Goal: Check status: Check status

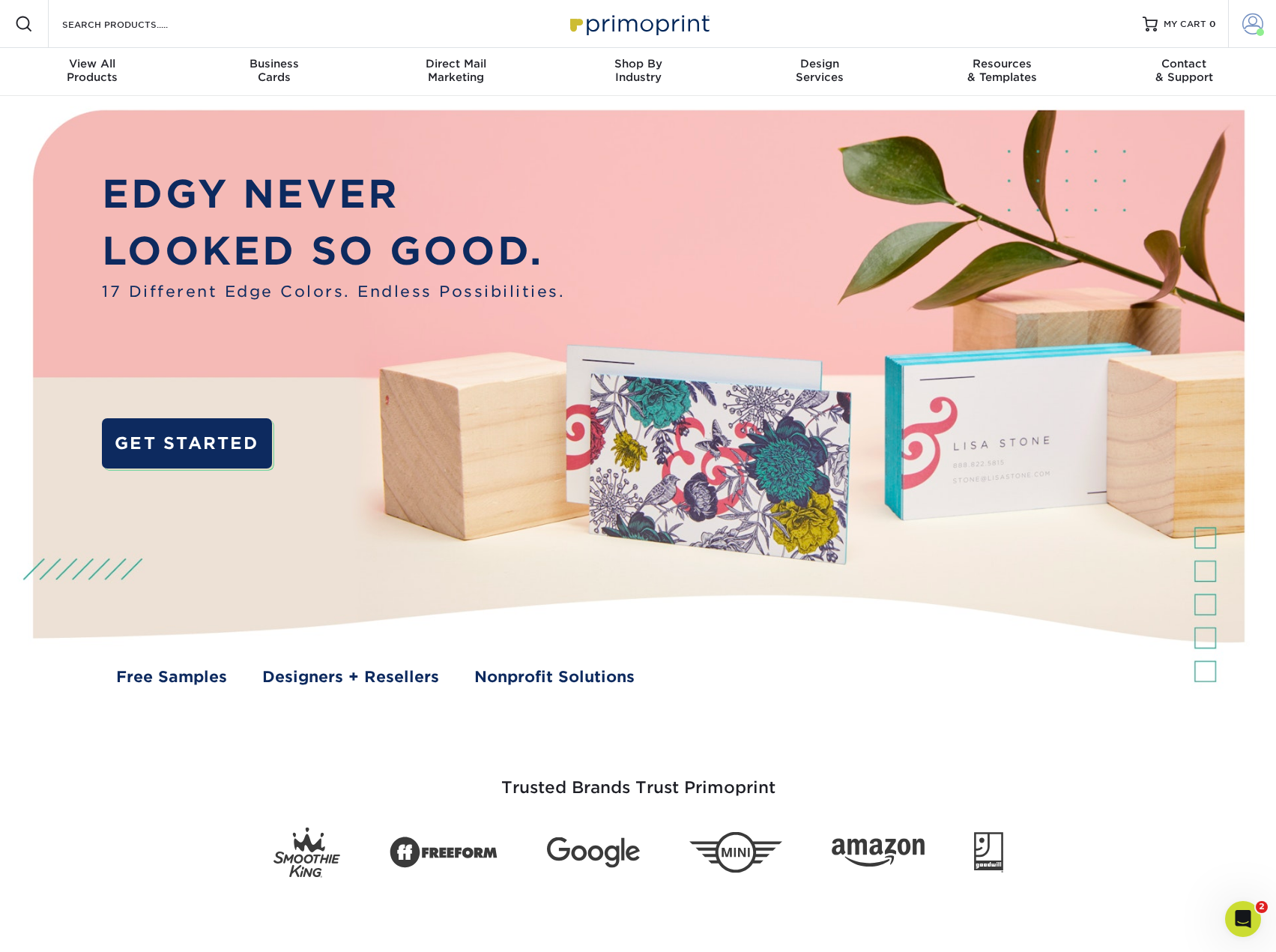
click at [1257, 23] on span at bounding box center [1253, 23] width 21 height 21
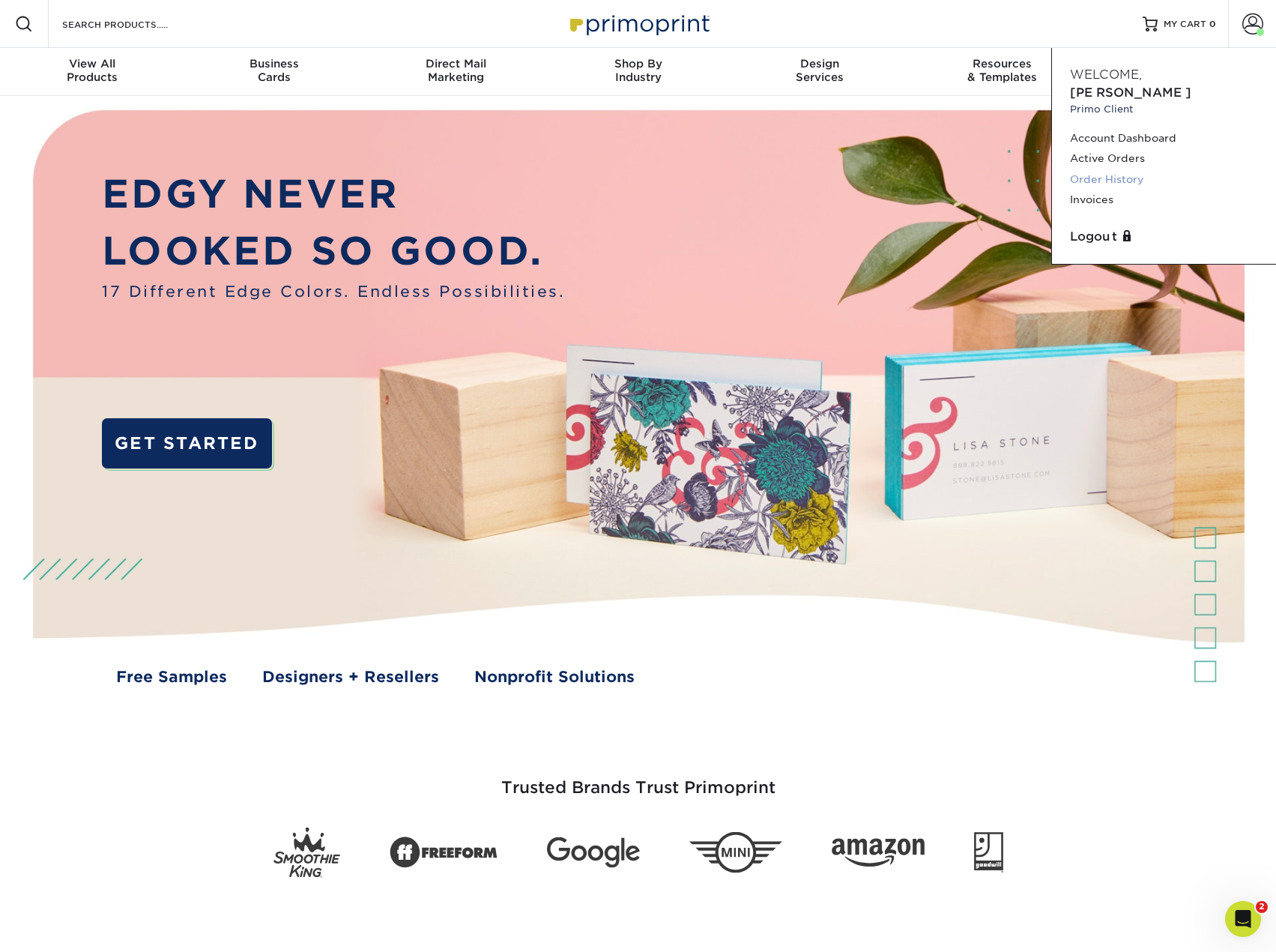
click at [1096, 170] on link "Order History" at bounding box center [1164, 180] width 188 height 21
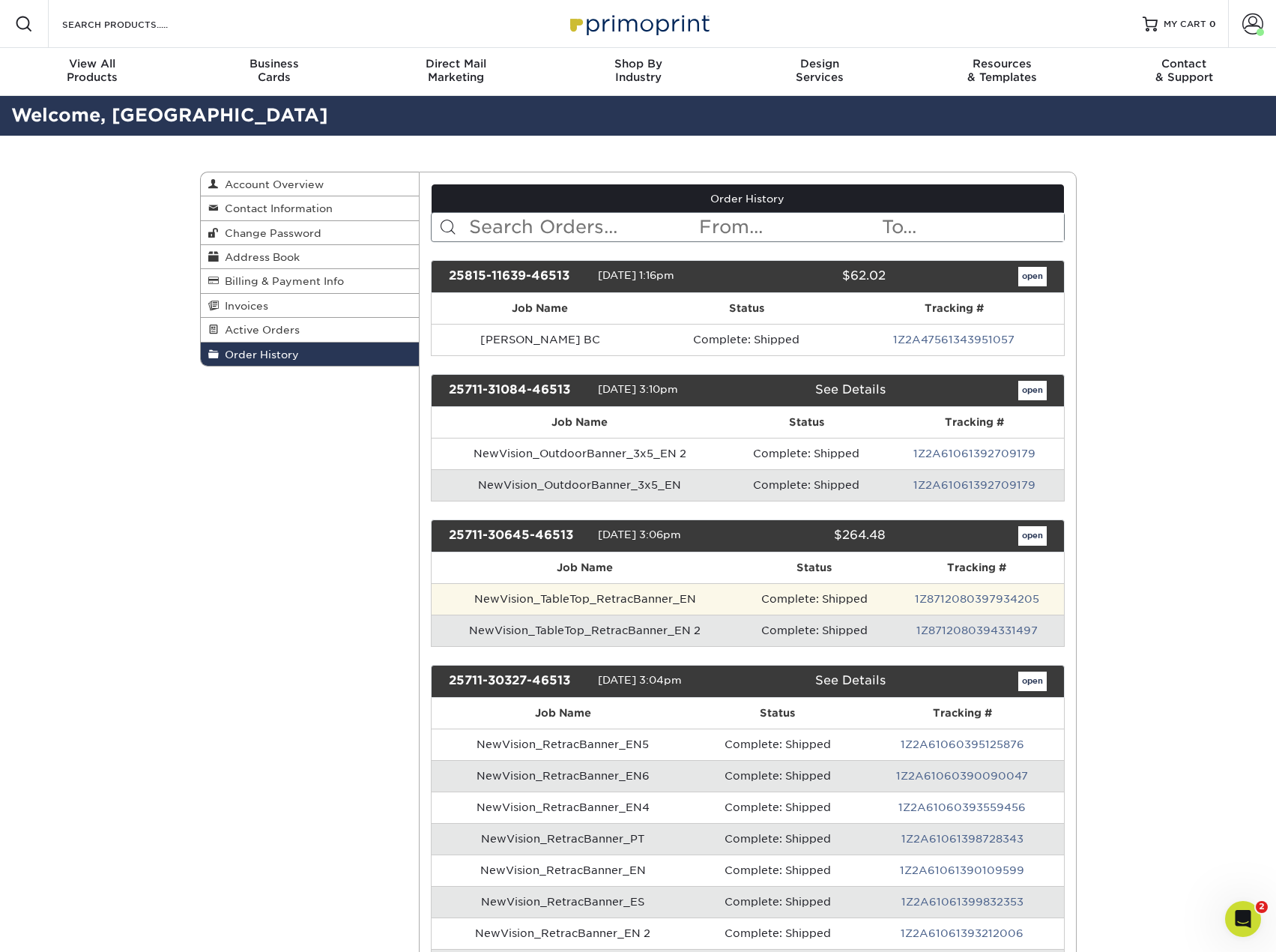
click at [641, 598] on td "NewVision_TableTop_RetracBanner_EN" at bounding box center [585, 598] width 307 height 31
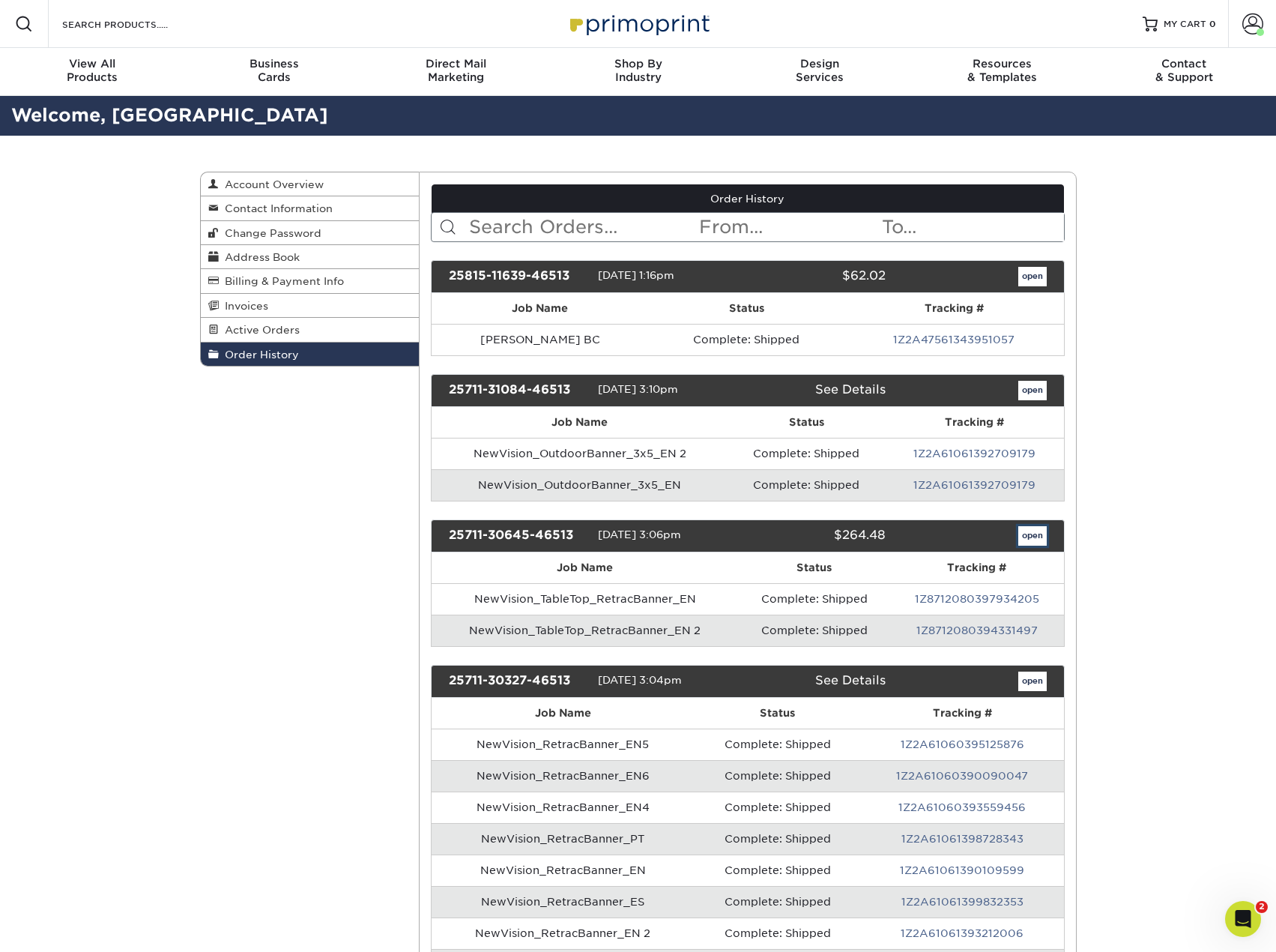
click at [1028, 534] on link "open" at bounding box center [1033, 536] width 29 height 20
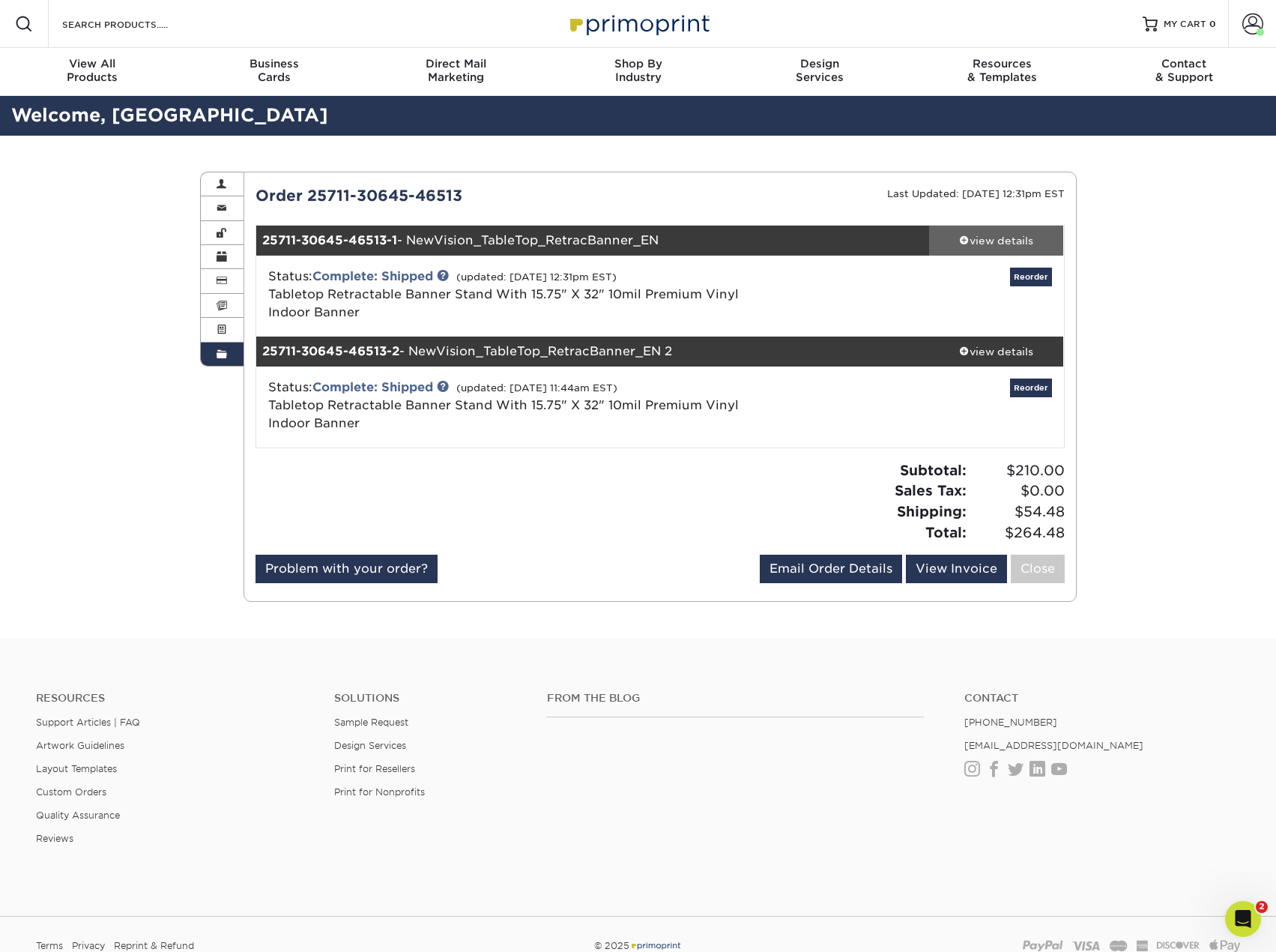
click at [1025, 242] on div "view details" at bounding box center [997, 241] width 135 height 15
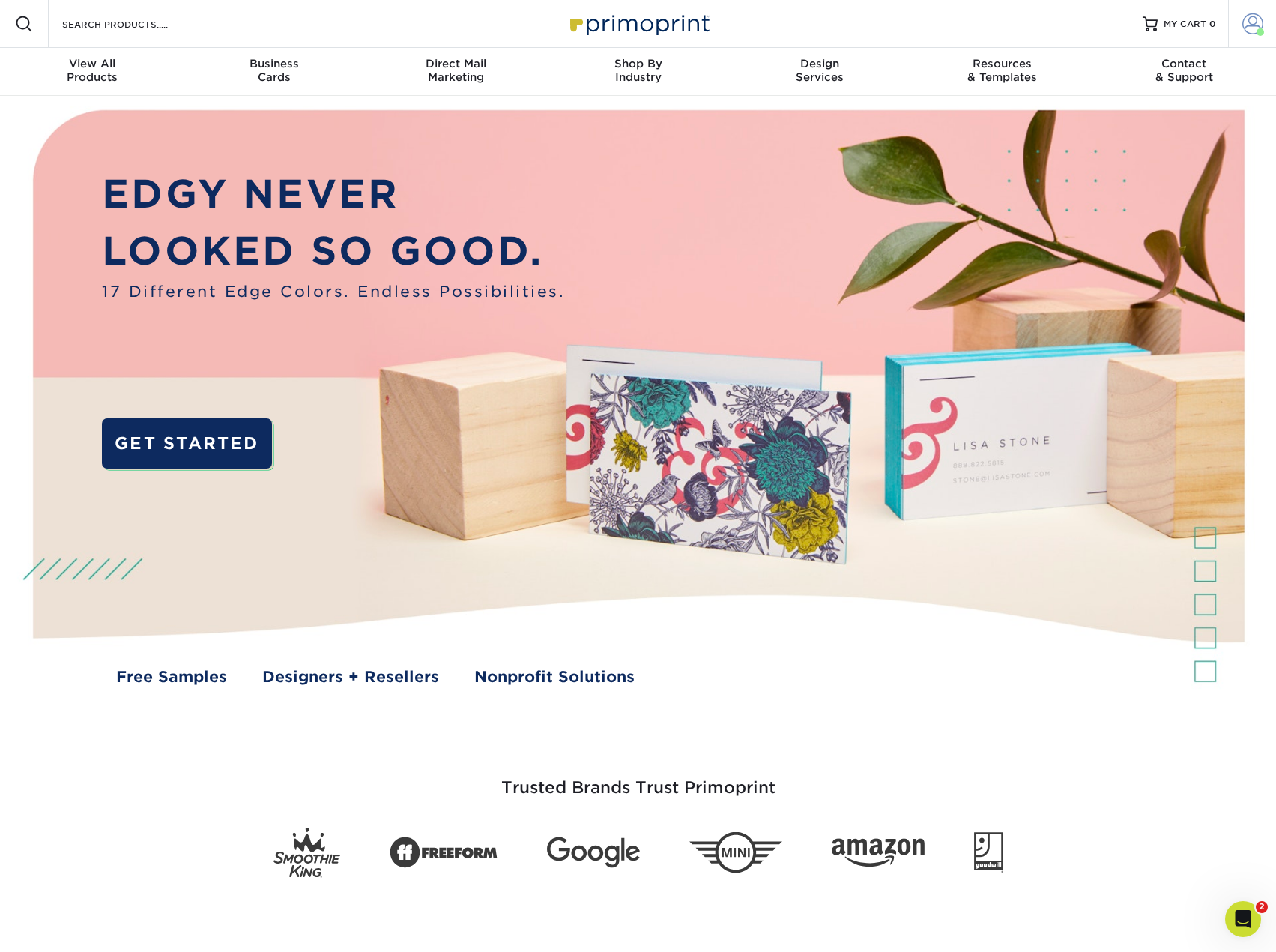
click at [1265, 26] on link "Account" at bounding box center [1252, 23] width 48 height 48
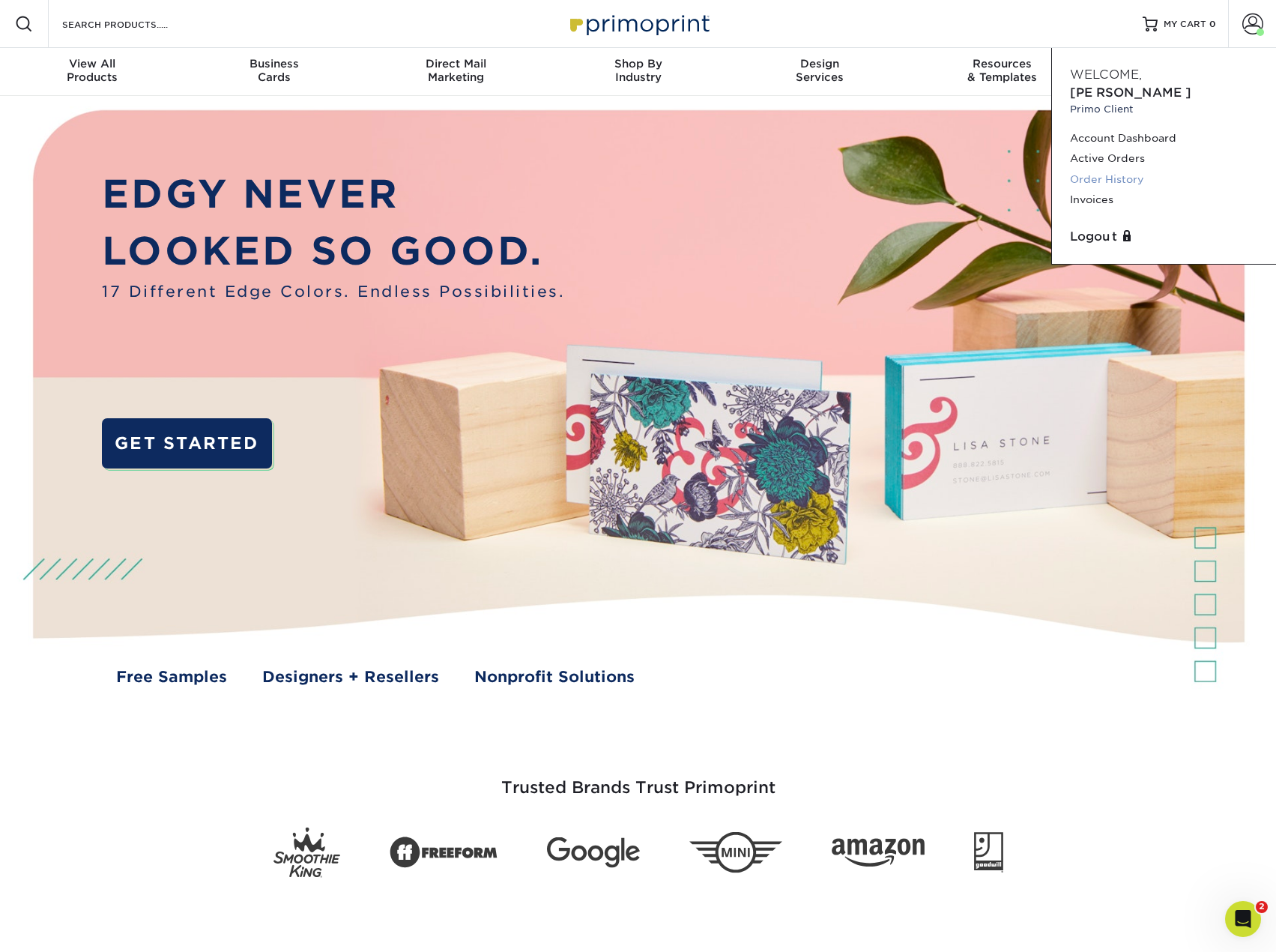
click at [1113, 170] on link "Order History" at bounding box center [1164, 180] width 188 height 21
click at [1113, 170] on link "Order History" at bounding box center [1164, 180] width 188 height 21
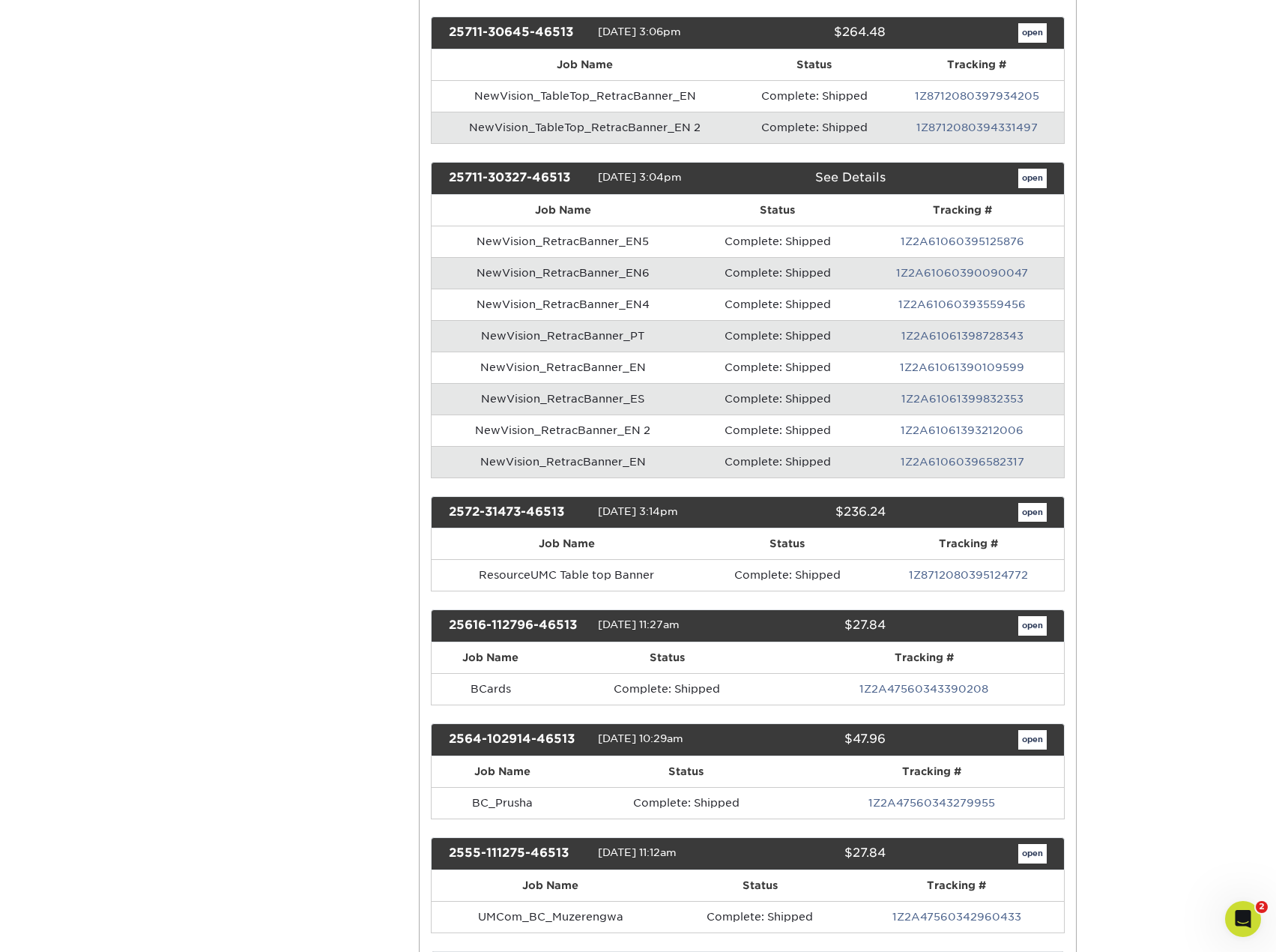
scroll to position [600, 0]
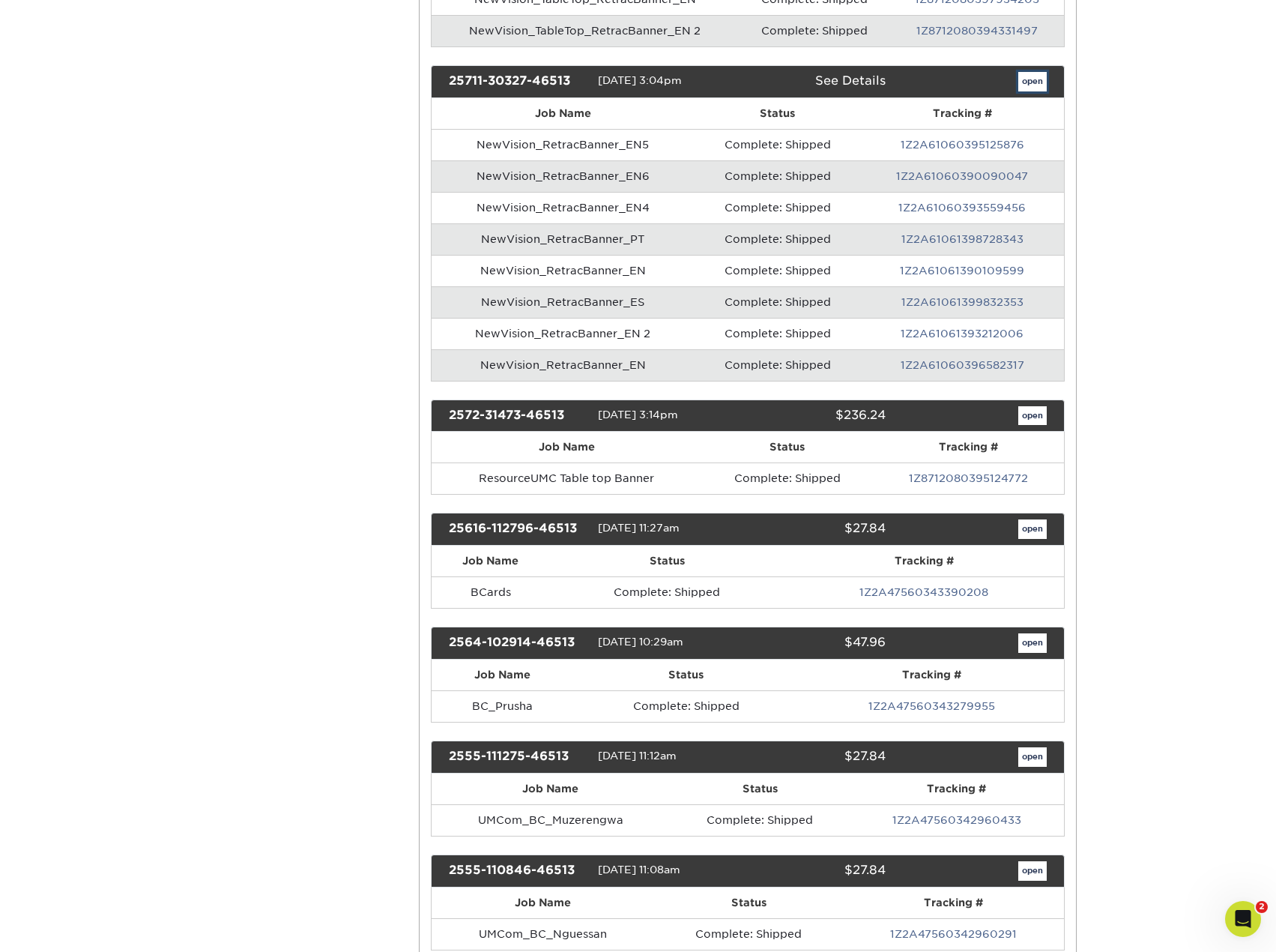
click at [1031, 85] on link "open" at bounding box center [1033, 82] width 29 height 20
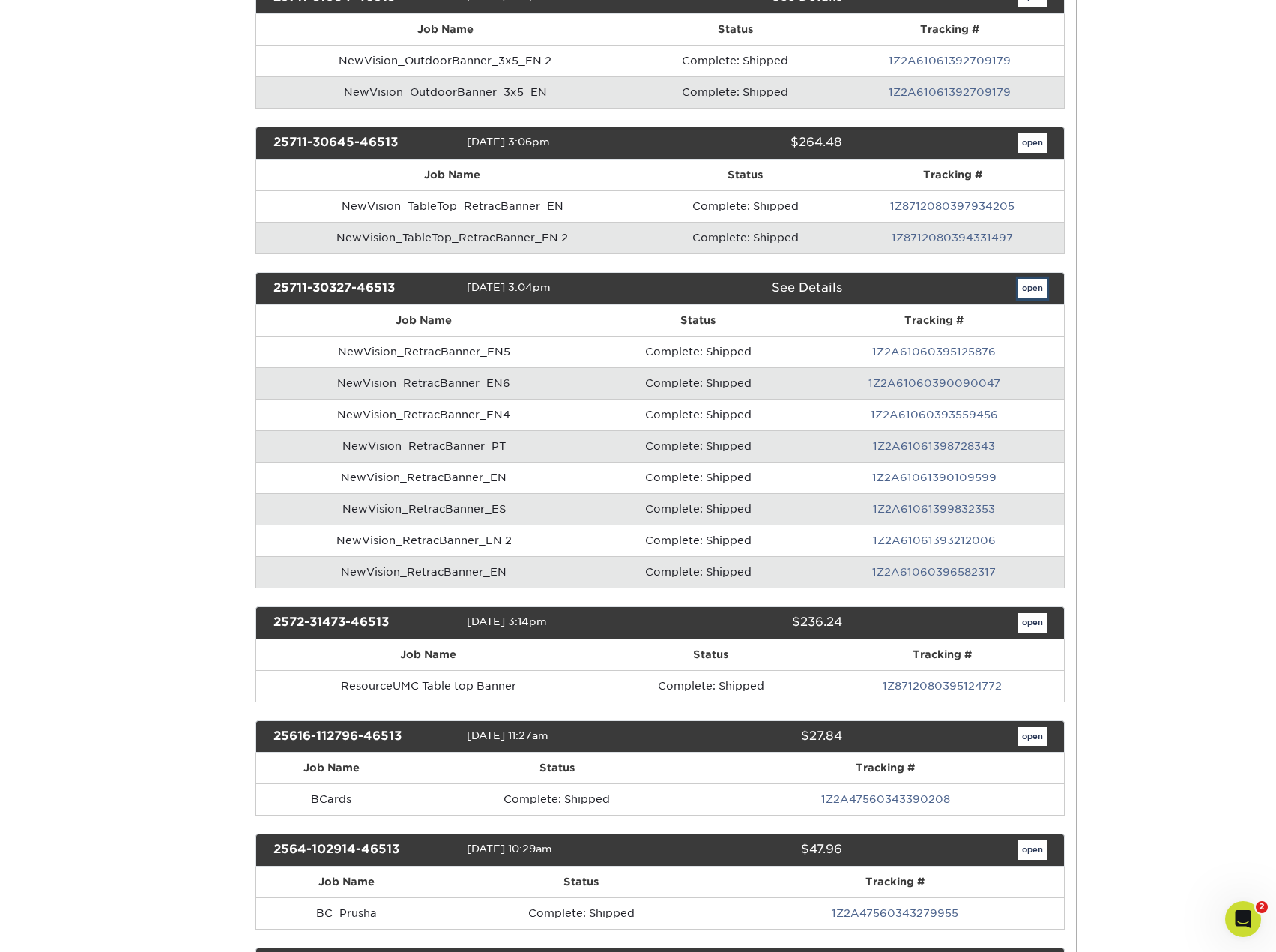
scroll to position [0, 0]
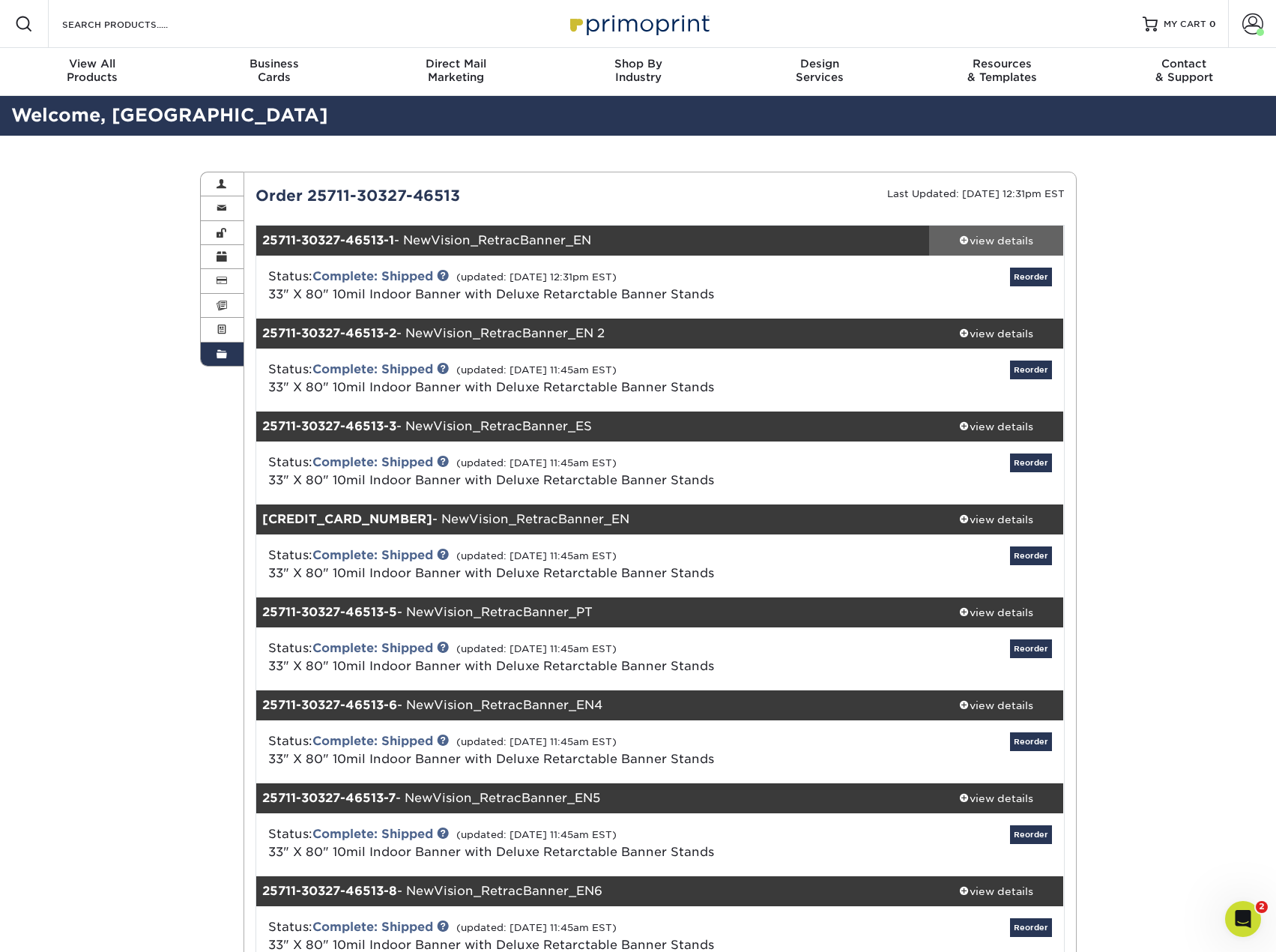
click at [1008, 234] on div "view details" at bounding box center [997, 241] width 135 height 15
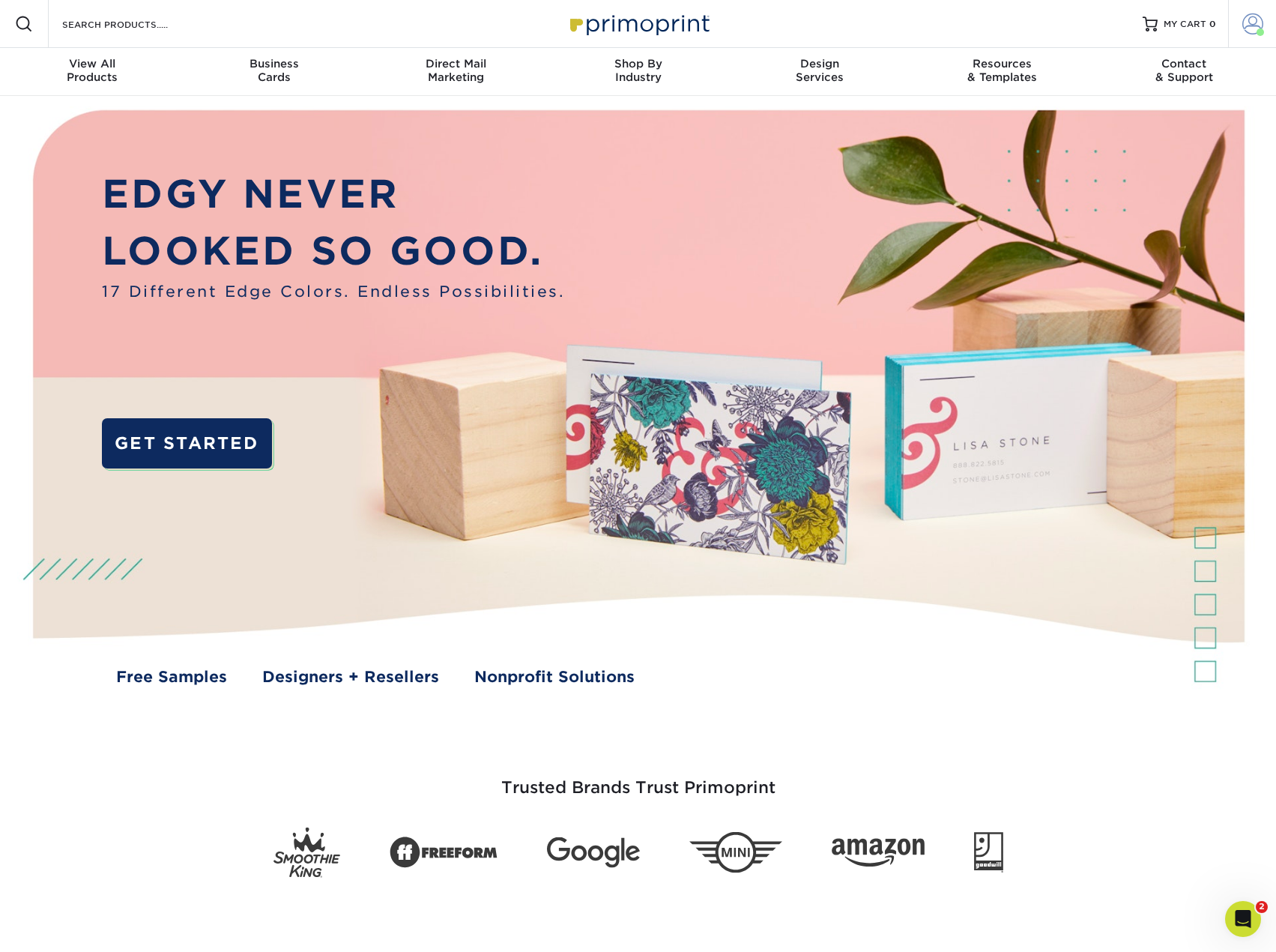
click at [1254, 26] on span at bounding box center [1253, 23] width 21 height 21
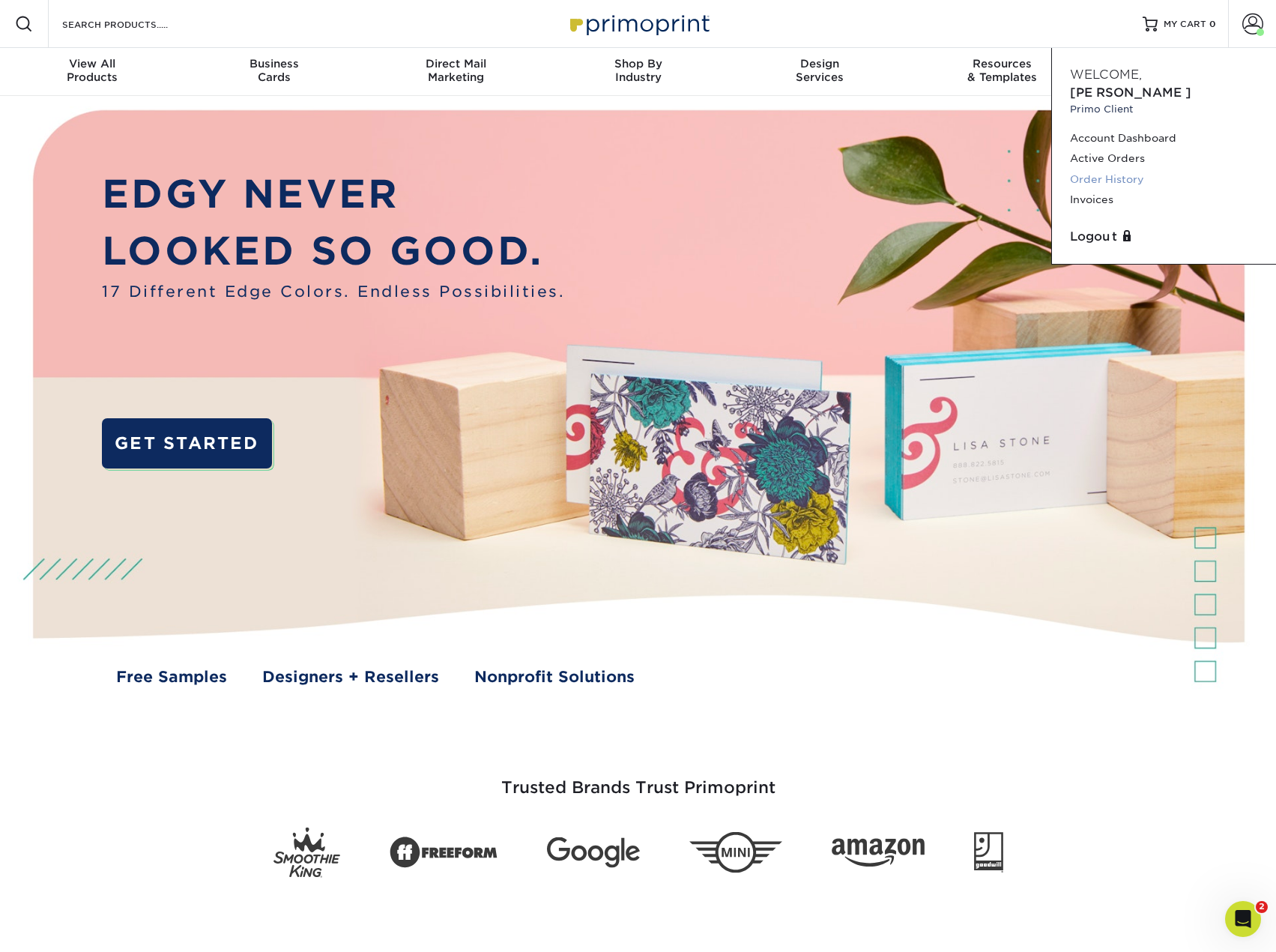
click at [1090, 170] on link "Order History" at bounding box center [1164, 180] width 188 height 21
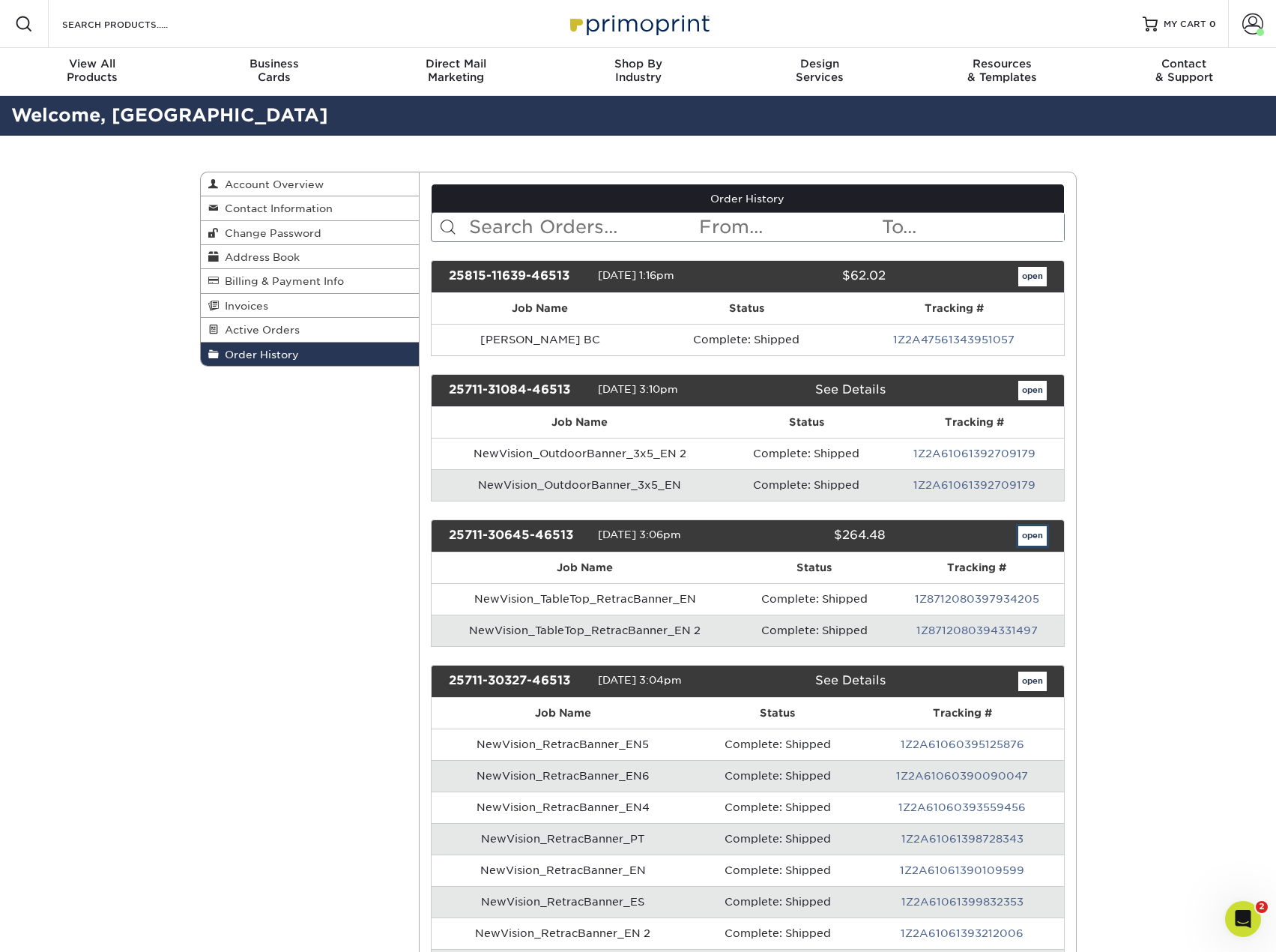
click at [1025, 534] on link "open" at bounding box center [1033, 536] width 29 height 20
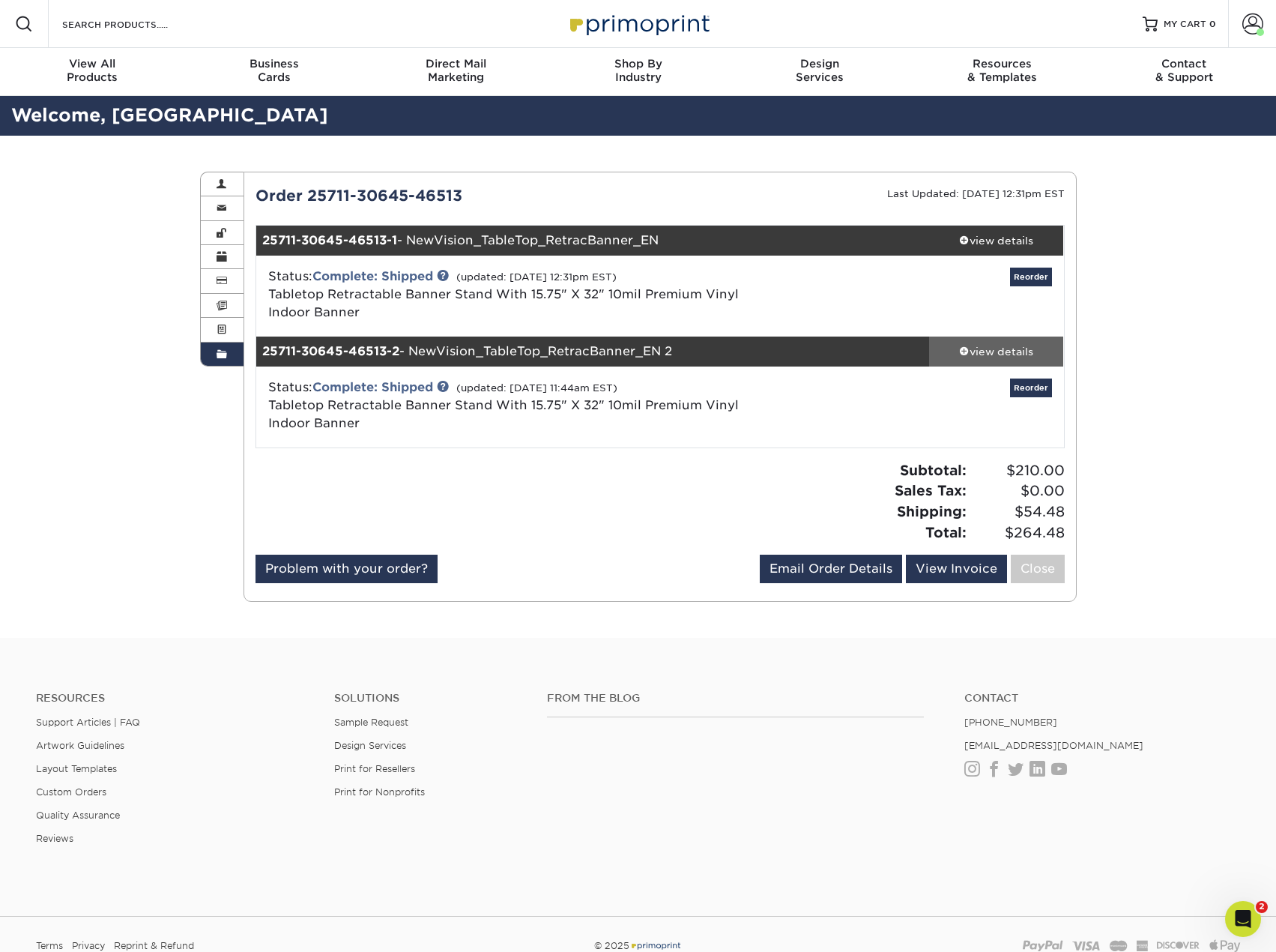
click at [987, 351] on div "view details" at bounding box center [997, 351] width 135 height 15
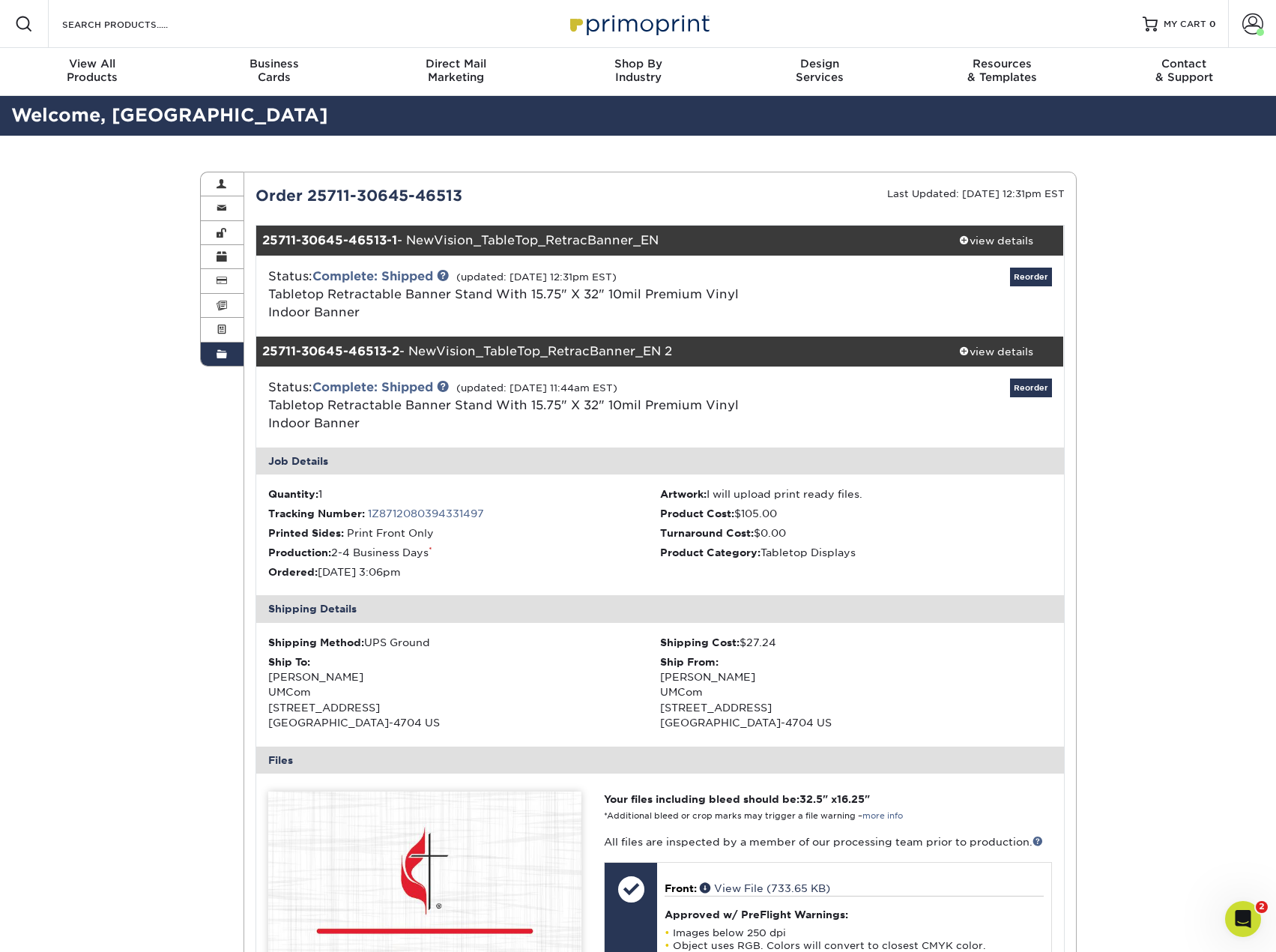
click at [224, 353] on span at bounding box center [222, 354] width 11 height 12
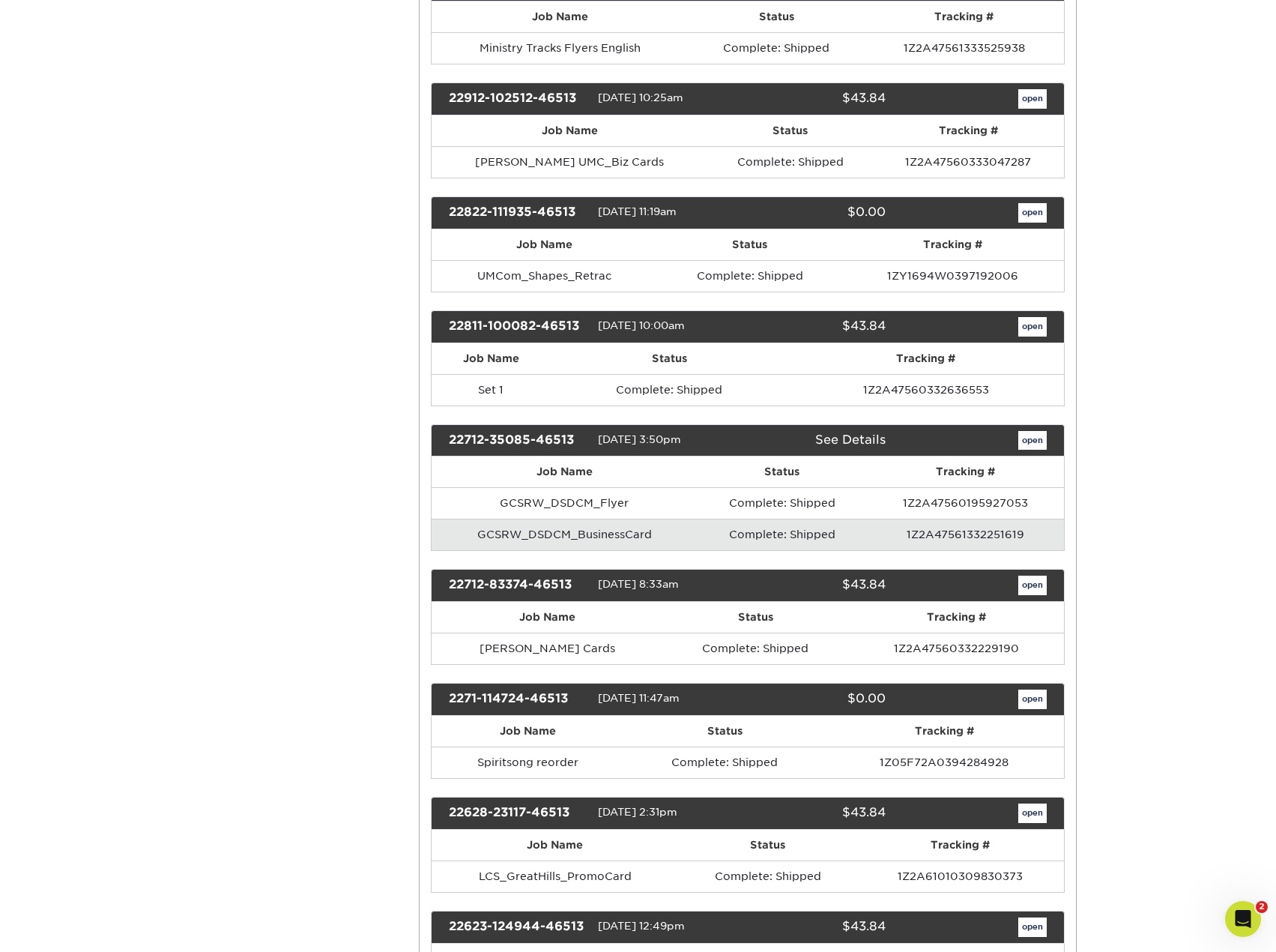
scroll to position [10120, 0]
